Goal: Information Seeking & Learning: Learn about a topic

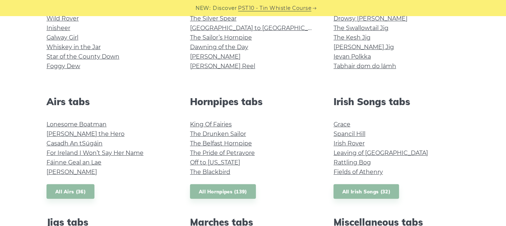
scroll to position [183, 0]
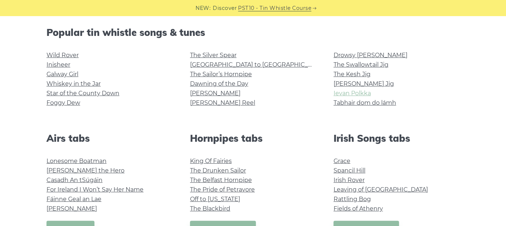
click at [360, 96] on link "Ievan Polkka" at bounding box center [351, 93] width 37 height 7
click at [333, 158] on div "Irish Songs tabs Grace Spancil Hill Irish Rover Leaving of Liverpool Rattling B…" at bounding box center [396, 183] width 143 height 103
click at [335, 160] on link "Grace" at bounding box center [341, 160] width 17 height 7
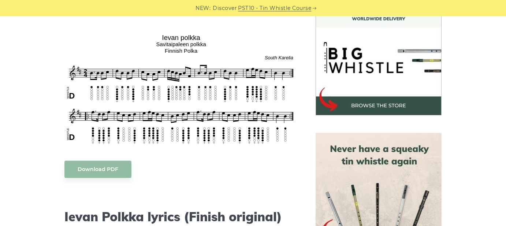
scroll to position [220, 0]
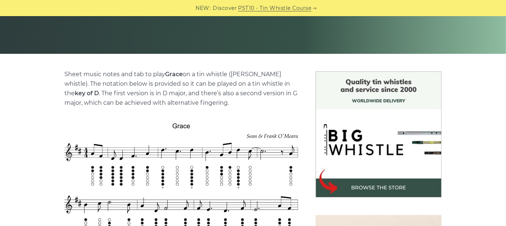
scroll to position [146, 0]
